Goal: Download file/media

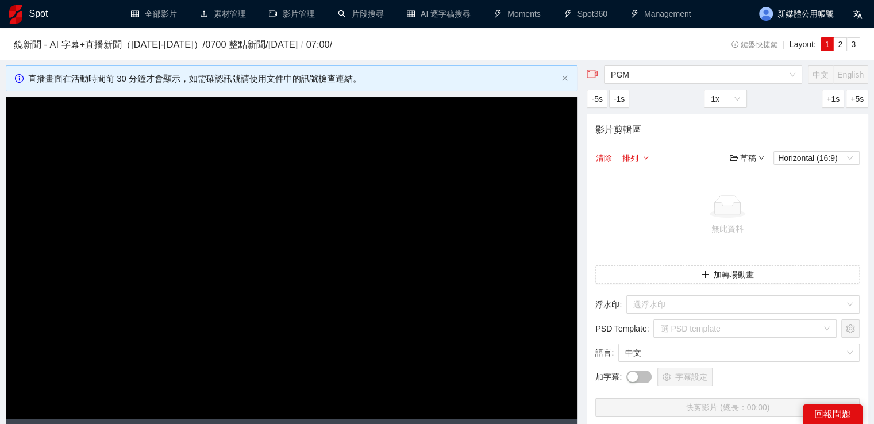
click at [36, 14] on h1 "Spot" at bounding box center [38, 14] width 19 height 28
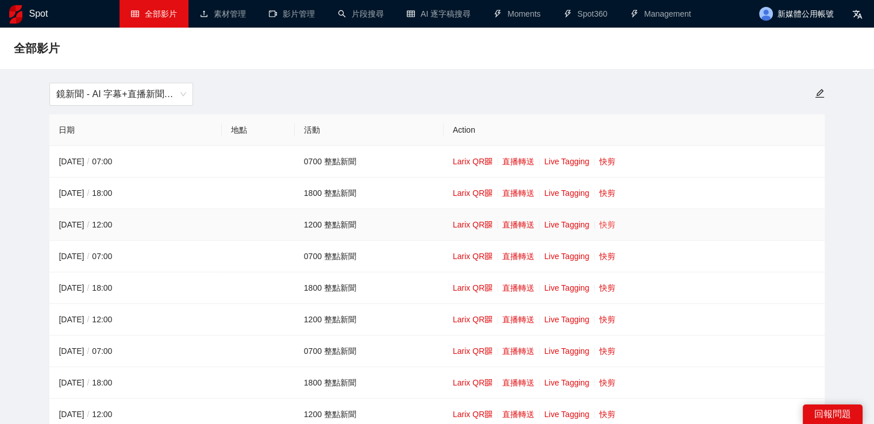
click at [605, 225] on link "快剪" at bounding box center [608, 224] width 16 height 9
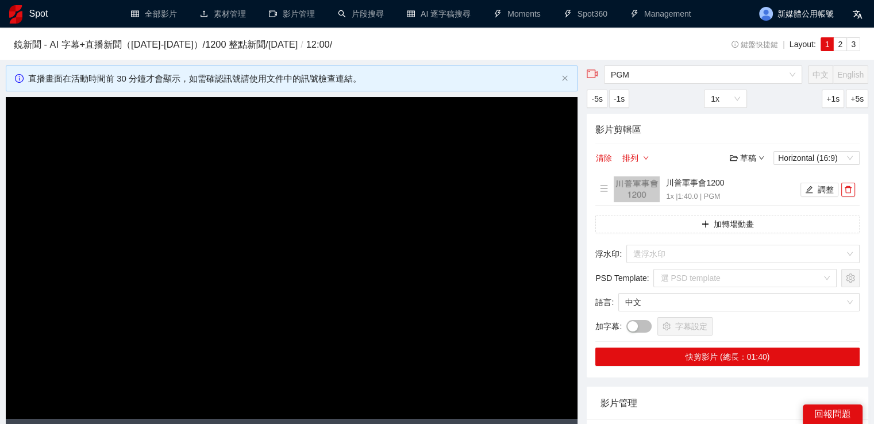
click at [382, 244] on video "Video Player" at bounding box center [292, 258] width 572 height 322
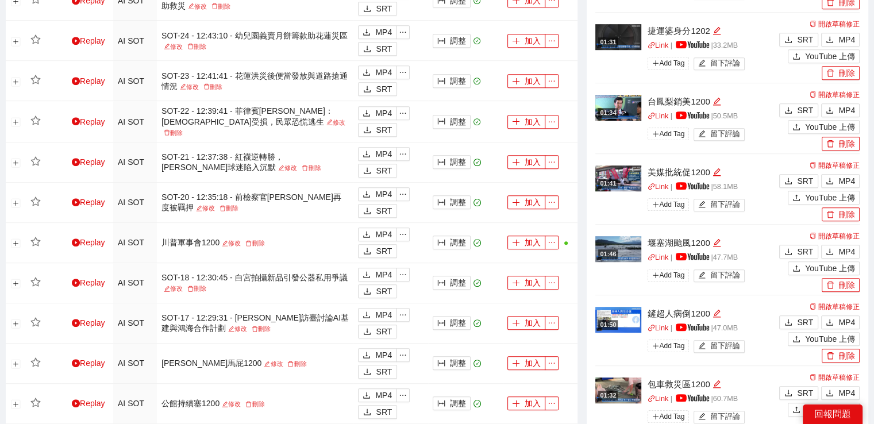
scroll to position [862, 0]
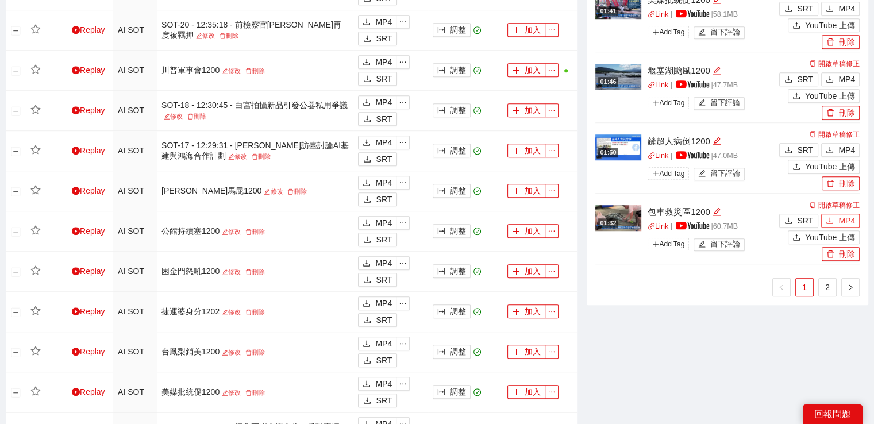
click at [827, 221] on icon "download" at bounding box center [830, 220] width 7 height 6
click at [834, 149] on icon "download" at bounding box center [830, 150] width 8 height 8
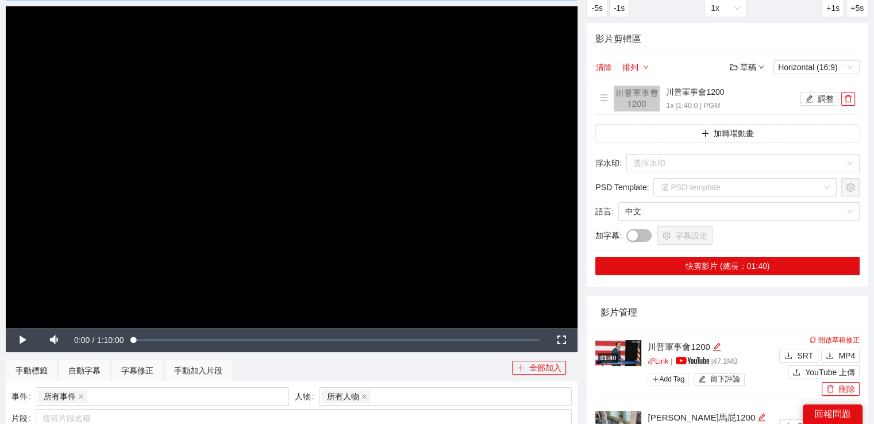
scroll to position [0, 0]
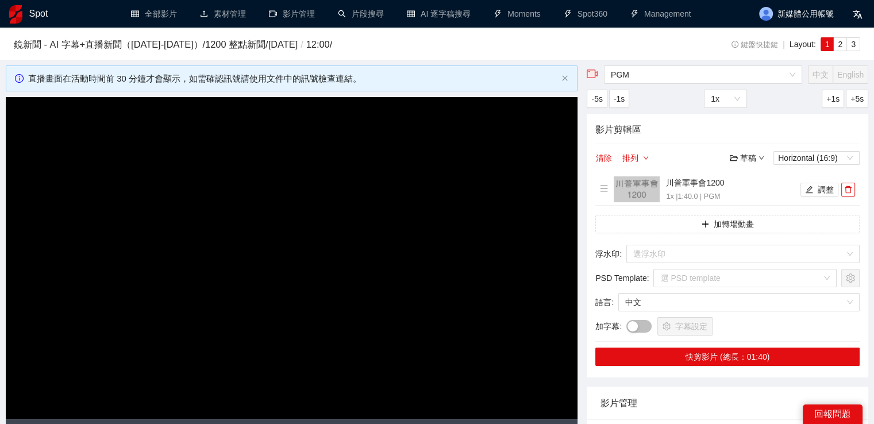
click at [39, 17] on h1 "Spot" at bounding box center [38, 14] width 19 height 28
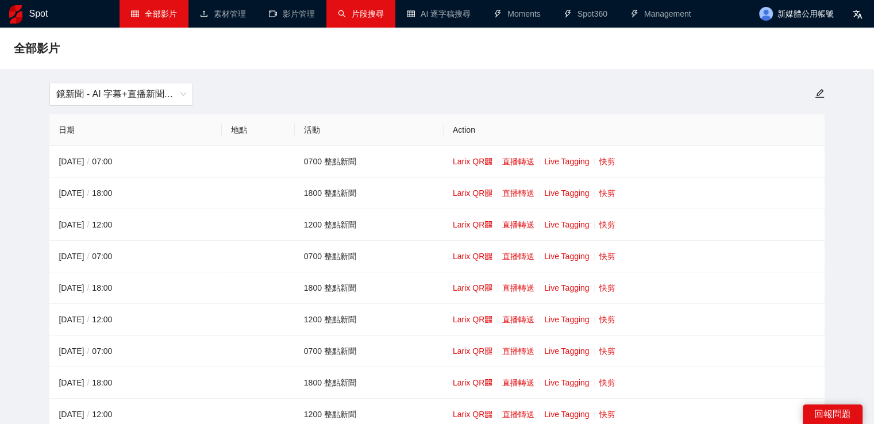
click at [344, 14] on link "片段搜尋" at bounding box center [361, 13] width 46 height 9
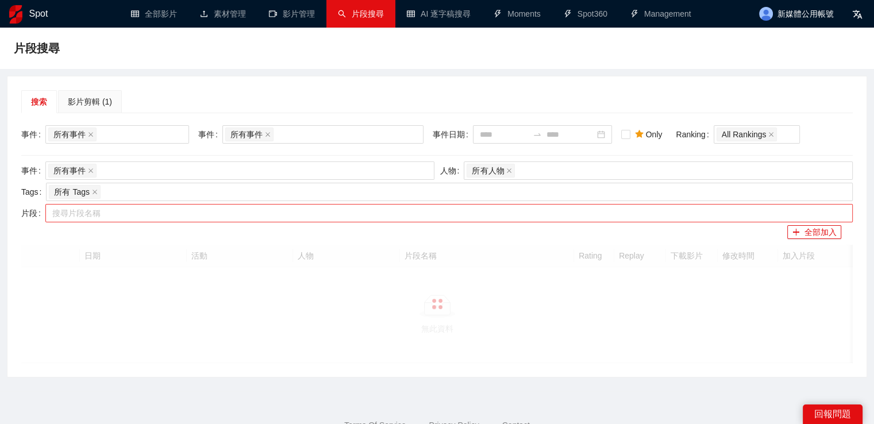
click at [223, 218] on div at bounding box center [443, 213] width 790 height 14
click at [223, 210] on div at bounding box center [443, 213] width 790 height 14
paste input "*********"
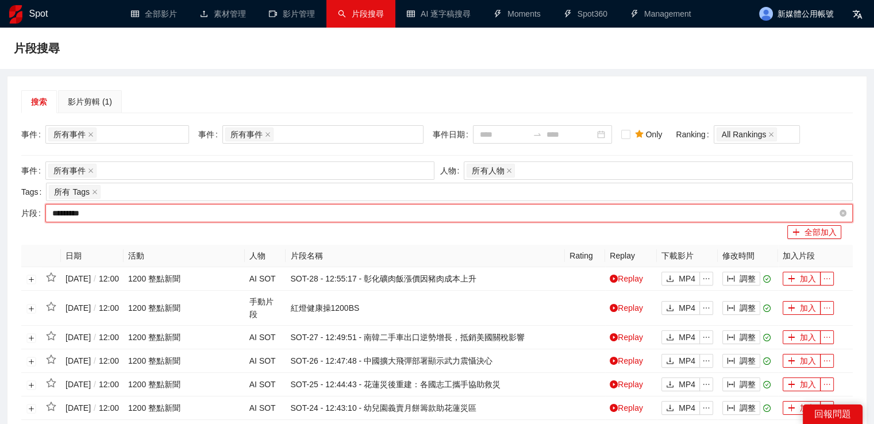
drag, startPoint x: 92, startPoint y: 214, endPoint x: 164, endPoint y: 214, distance: 72.4
click at [145, 214] on div "********* 作家書全毀1200" at bounding box center [443, 213] width 790 height 14
type input "*****"
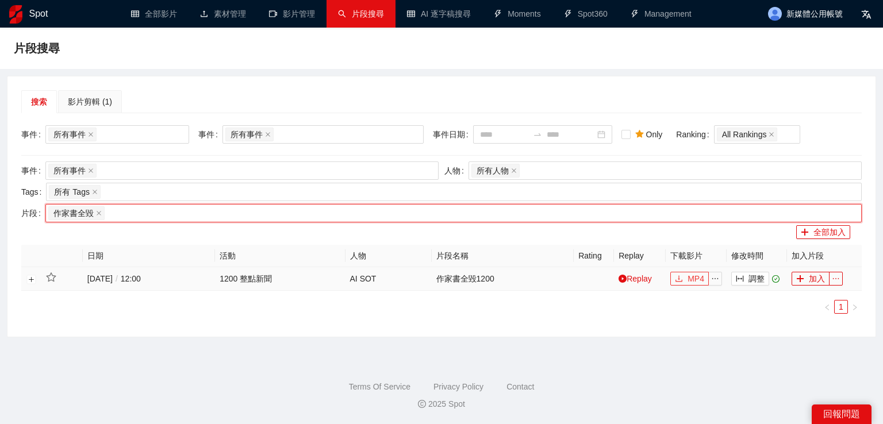
click at [683, 277] on button "MP4" at bounding box center [689, 279] width 39 height 14
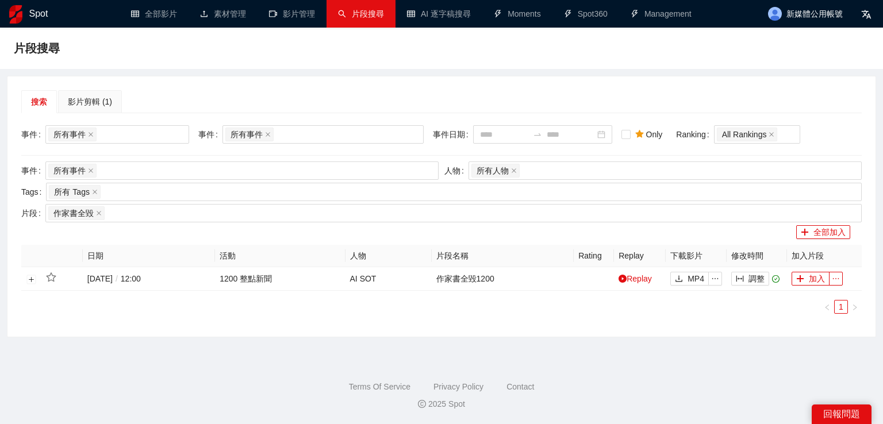
click at [37, 14] on h1 "Spot" at bounding box center [38, 14] width 19 height 28
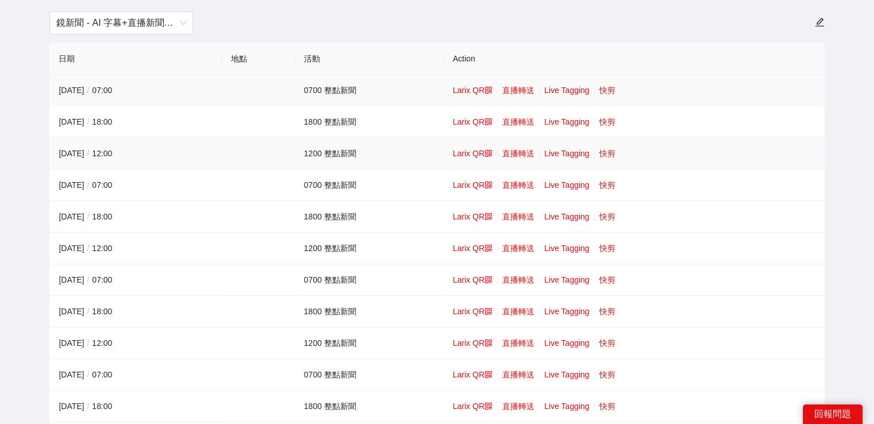
scroll to position [115, 0]
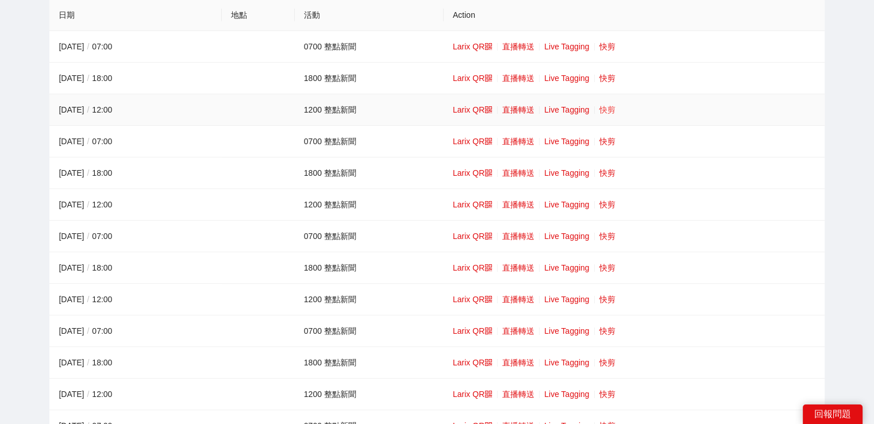
click at [610, 109] on link "快剪" at bounding box center [608, 109] width 16 height 9
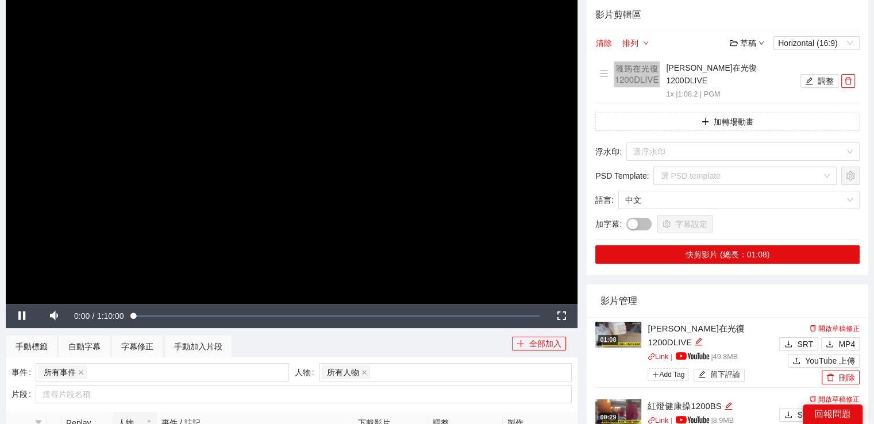
click at [447, 172] on video "Video Player" at bounding box center [292, 143] width 572 height 322
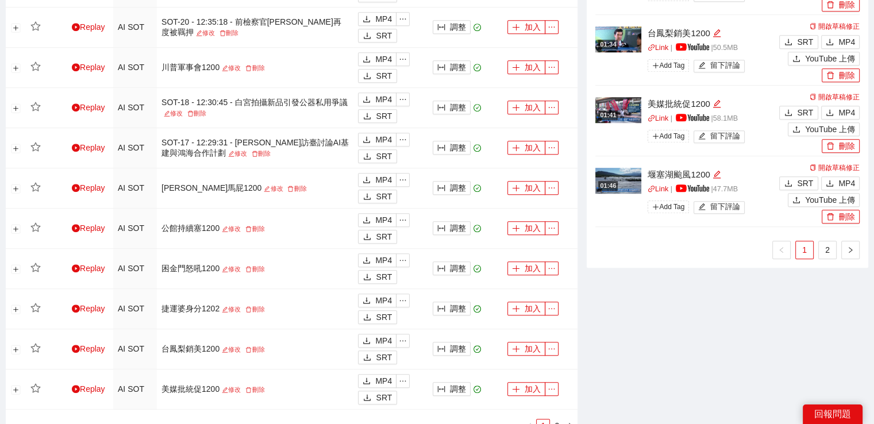
scroll to position [977, 0]
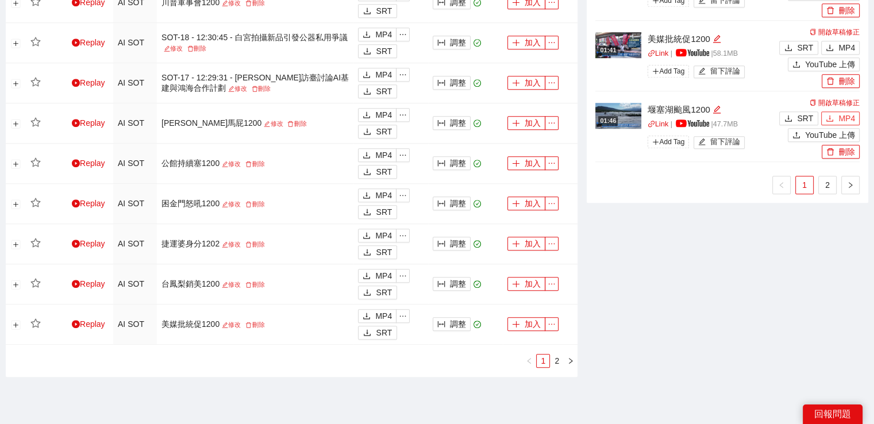
click at [848, 112] on span "MP4" at bounding box center [847, 118] width 17 height 13
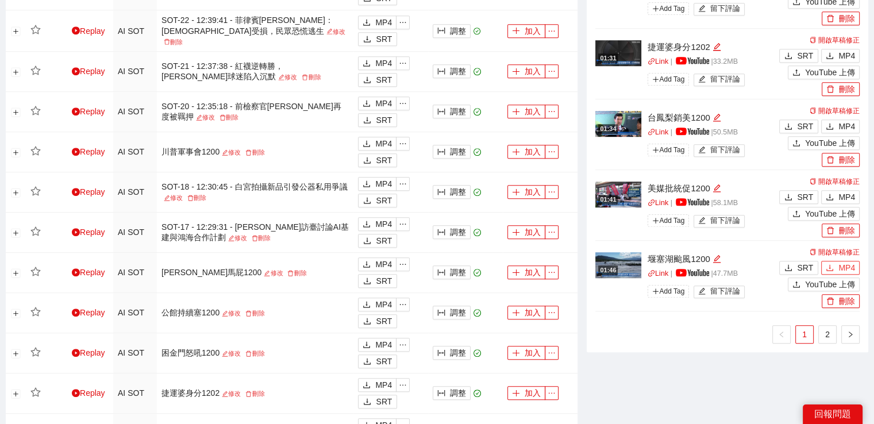
scroll to position [805, 0]
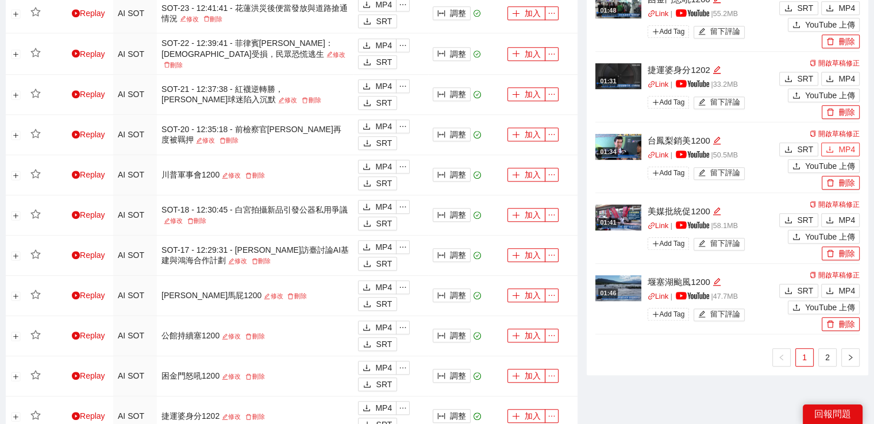
click at [848, 143] on span "MP4" at bounding box center [847, 149] width 17 height 13
